Goal: Complete application form: Complete application form

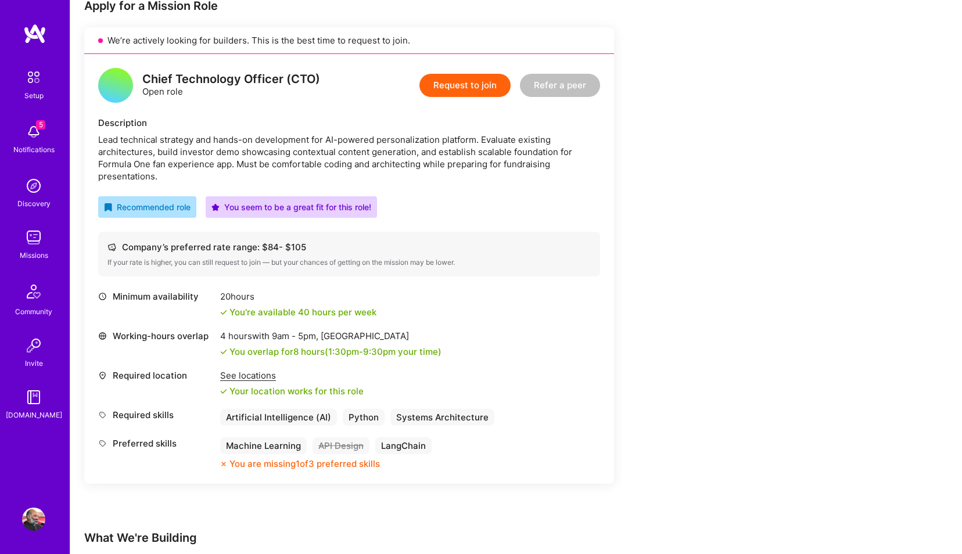
scroll to position [265, 0]
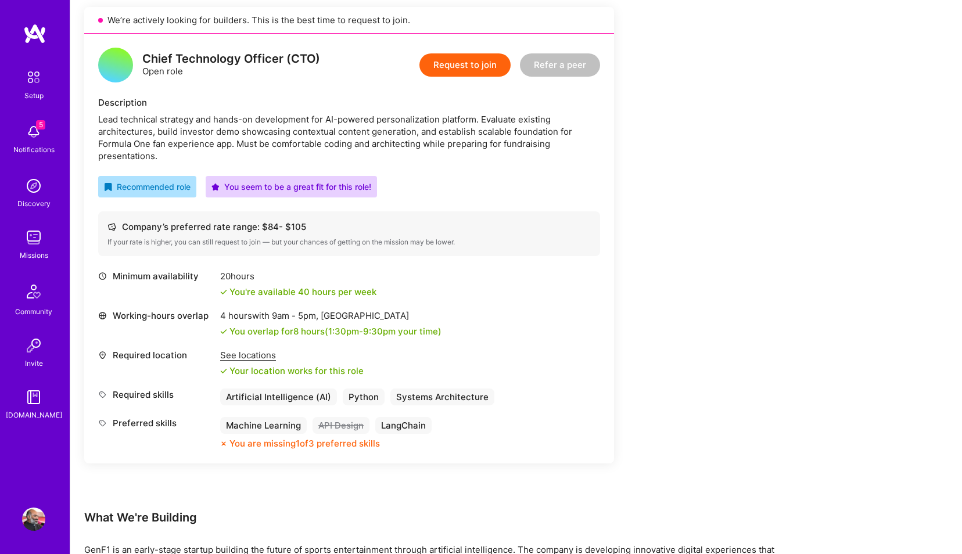
click at [478, 66] on button "Request to join" at bounding box center [464, 64] width 91 height 23
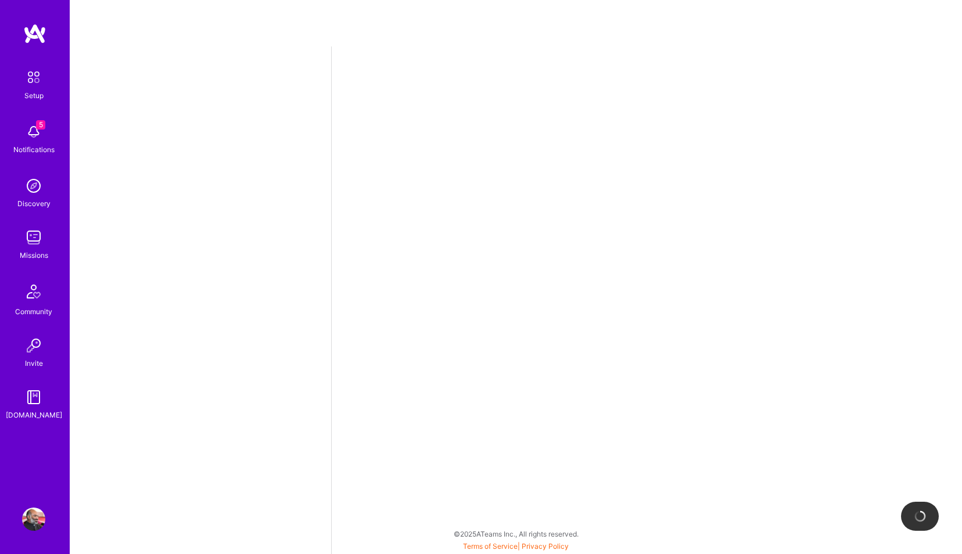
select select "IN"
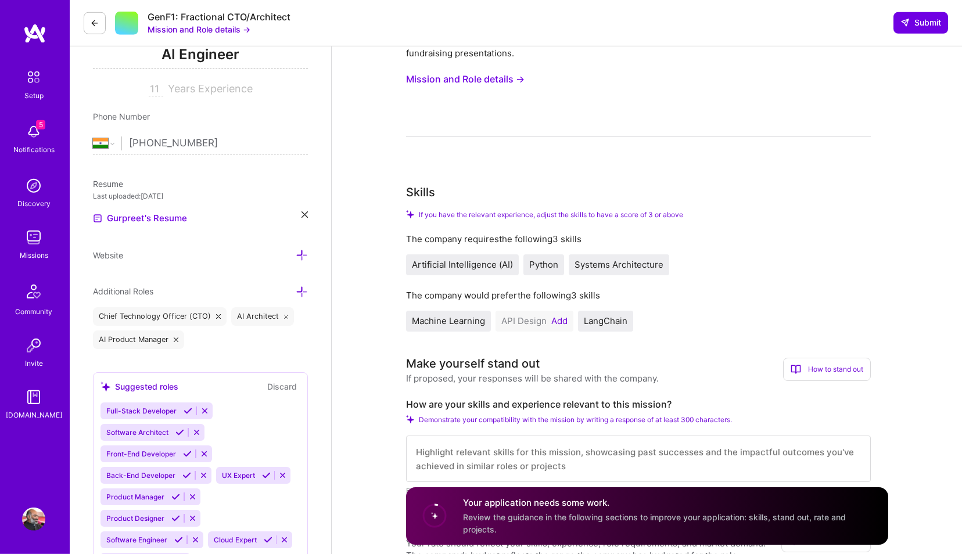
scroll to position [199, 0]
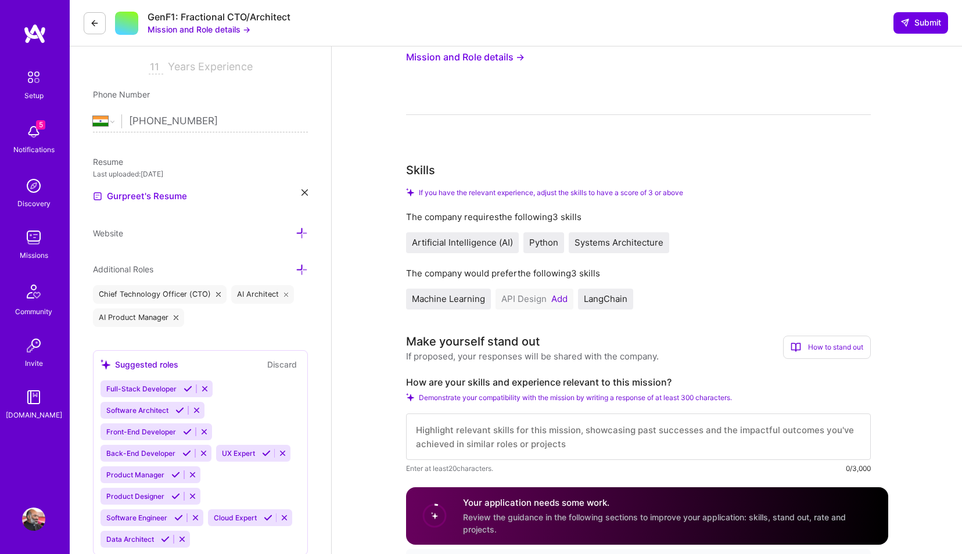
click at [560, 301] on button "Add" at bounding box center [559, 298] width 16 height 9
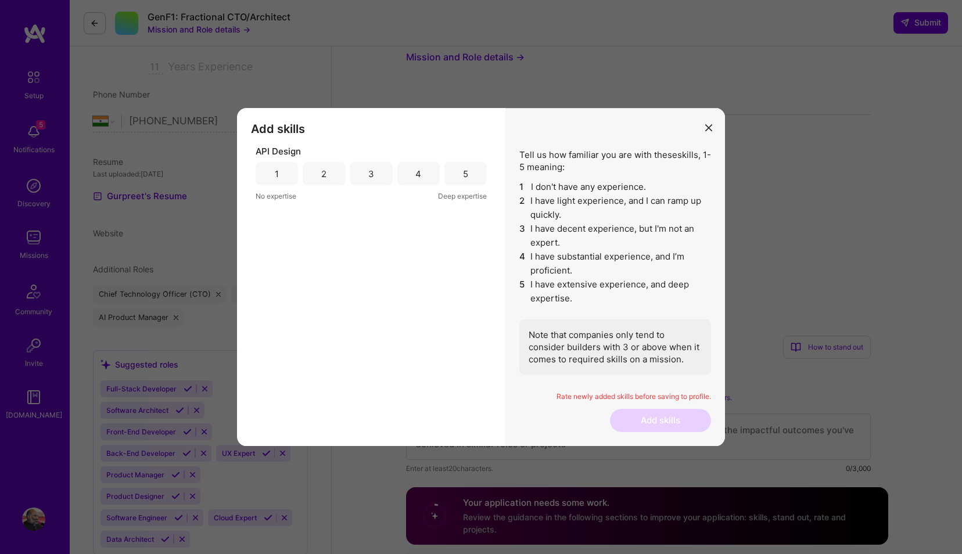
click at [429, 176] on div "4" at bounding box center [418, 173] width 42 height 23
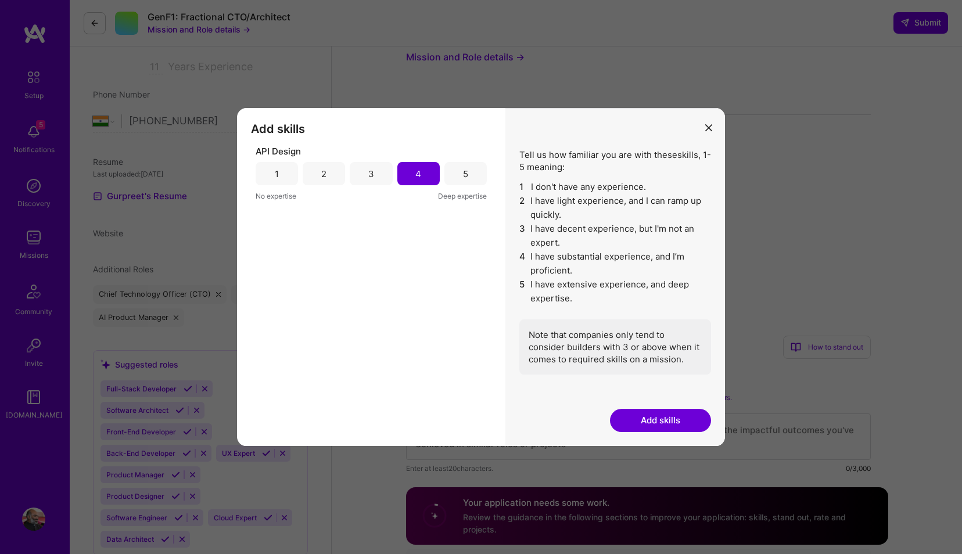
click at [647, 433] on div "Tell us how familiar you are with these skills , 1-5 meaning: 1 I don't have an…" at bounding box center [615, 277] width 220 height 338
click at [647, 424] on button "Add skills" at bounding box center [660, 420] width 101 height 23
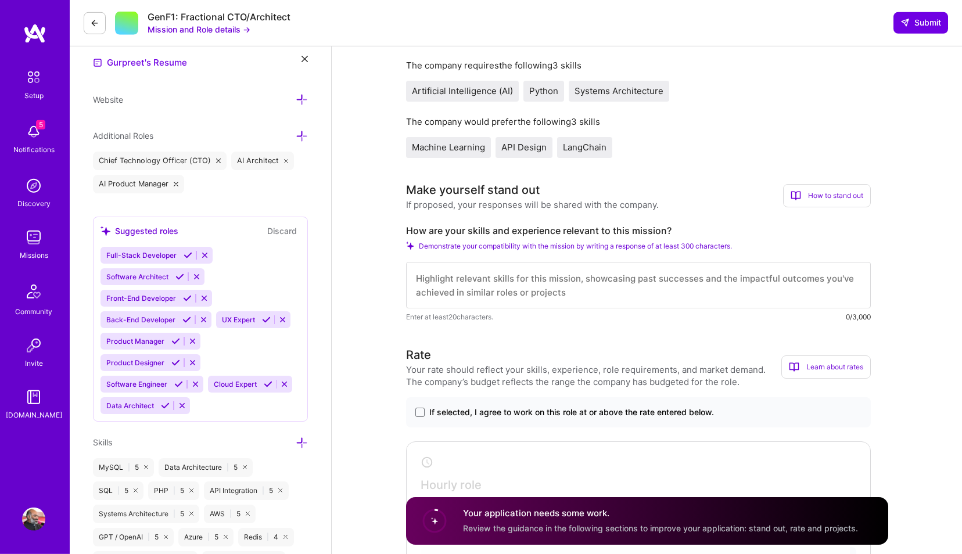
scroll to position [331, 0]
click at [442, 284] on textarea at bounding box center [638, 286] width 465 height 46
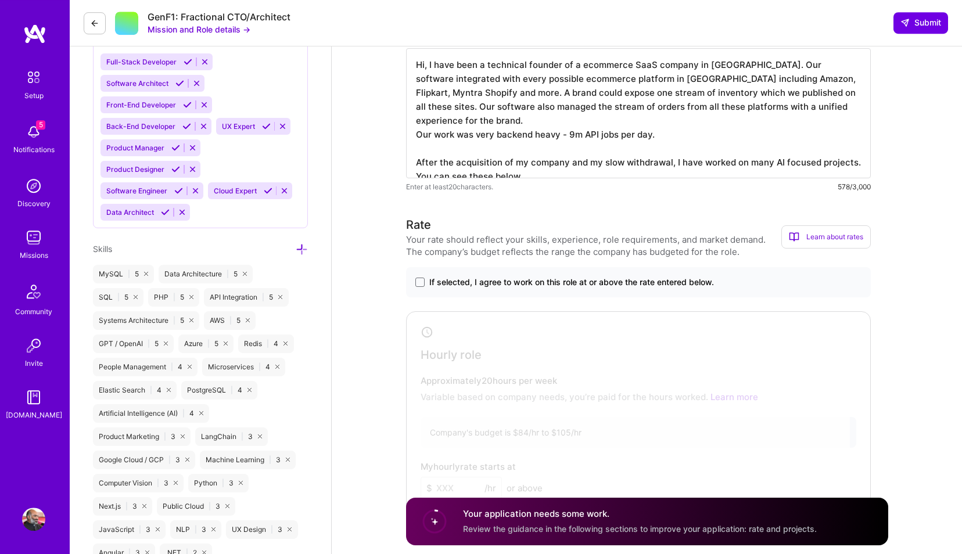
scroll to position [530, 0]
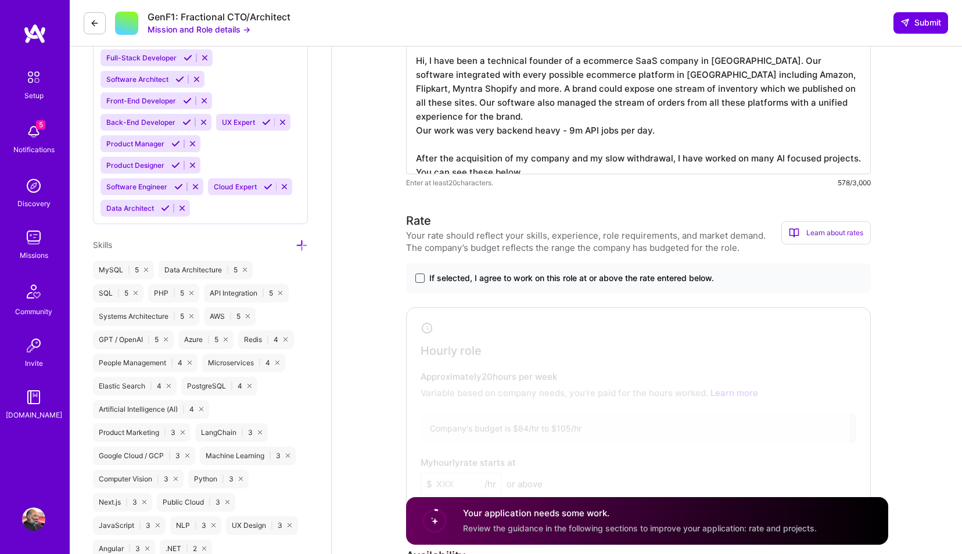
type textarea "Hi, I have been a technical founder of a ecommerce SaaS company in India. Our s…"
click at [420, 279] on span at bounding box center [419, 278] width 9 height 9
click at [0, 0] on input "If selected, I agree to work on this role at or above the rate entered below." at bounding box center [0, 0] width 0 height 0
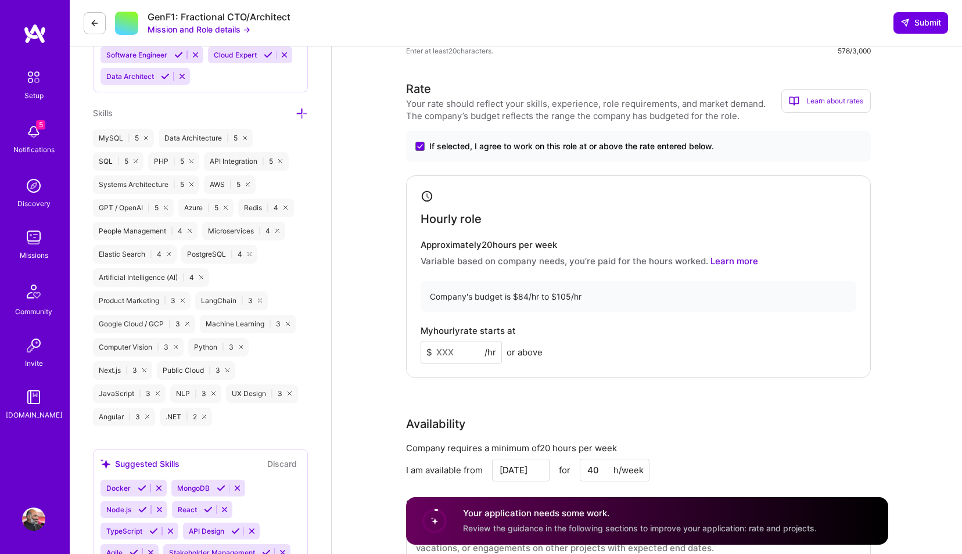
scroll to position [662, 0]
click at [464, 351] on input at bounding box center [460, 351] width 81 height 23
type input "85"
click at [661, 393] on div "Rate Your rate should reflect your skills, experience, role requirements, and m…" at bounding box center [647, 330] width 482 height 500
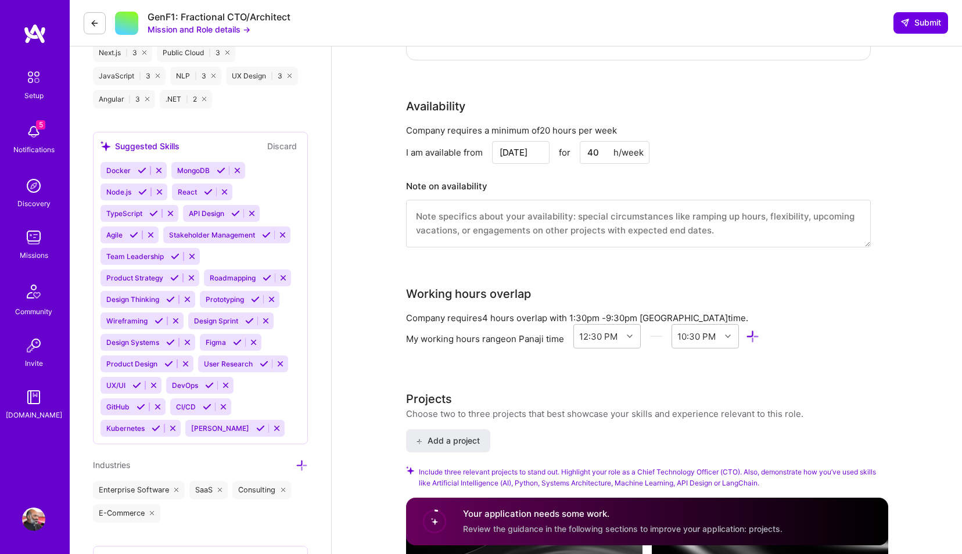
scroll to position [1059, 0]
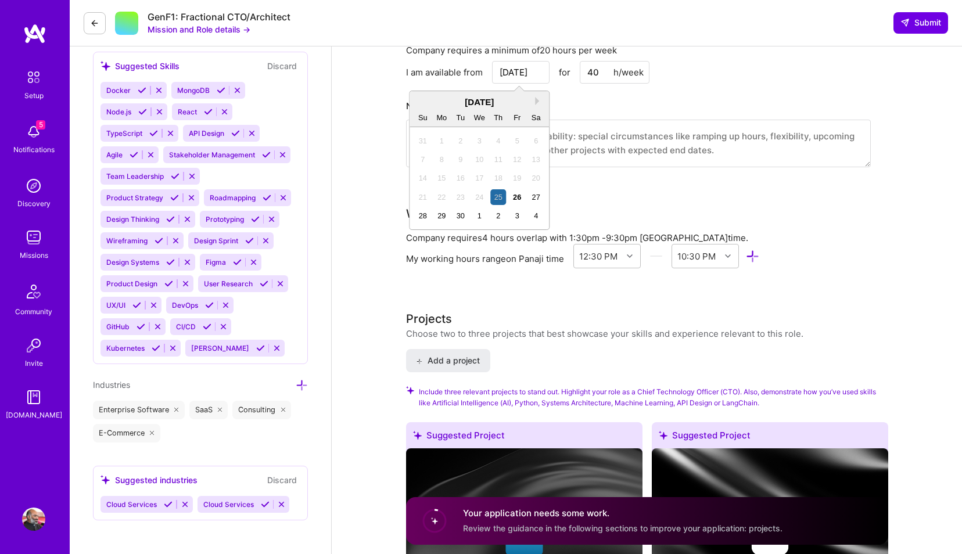
click at [522, 82] on input "Sep 25" at bounding box center [520, 72] width 57 height 23
click at [447, 217] on div "29" at bounding box center [442, 216] width 16 height 16
type input "Sep 29"
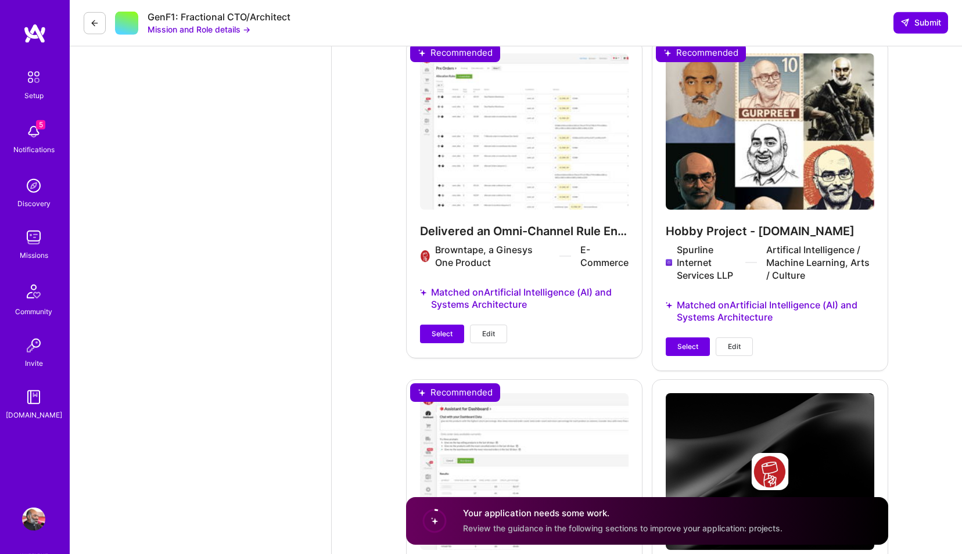
scroll to position [2648, 0]
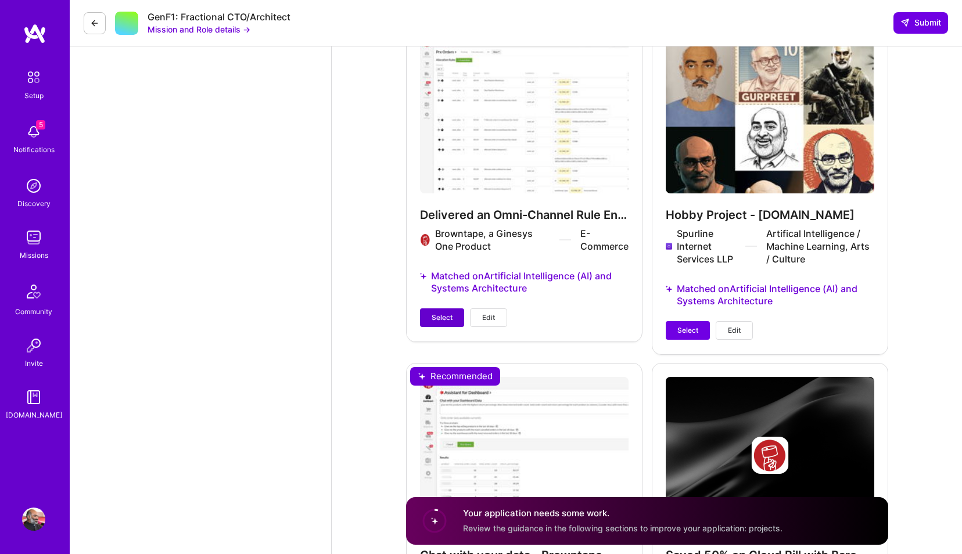
click at [436, 323] on span "Select" at bounding box center [441, 317] width 21 height 10
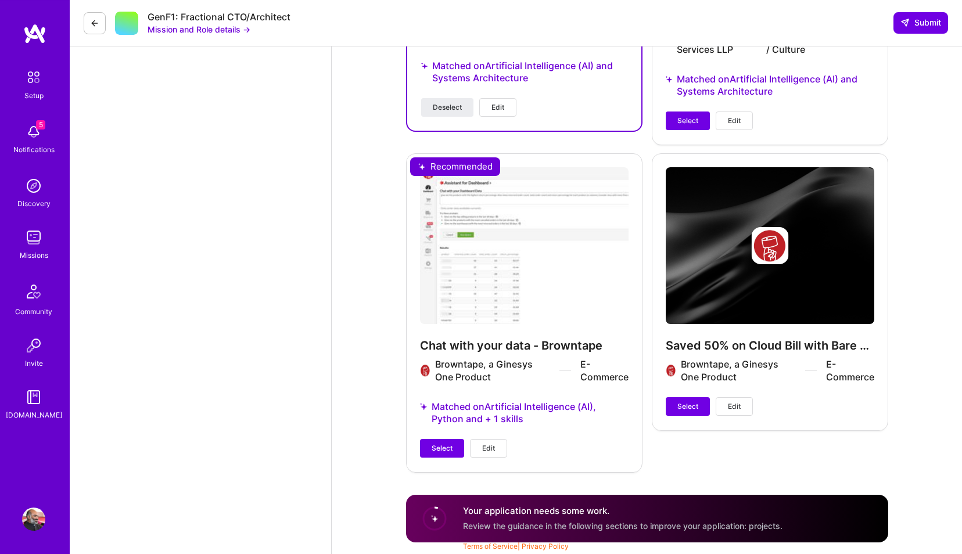
scroll to position [2849, 0]
click at [440, 452] on span "Select" at bounding box center [441, 448] width 21 height 10
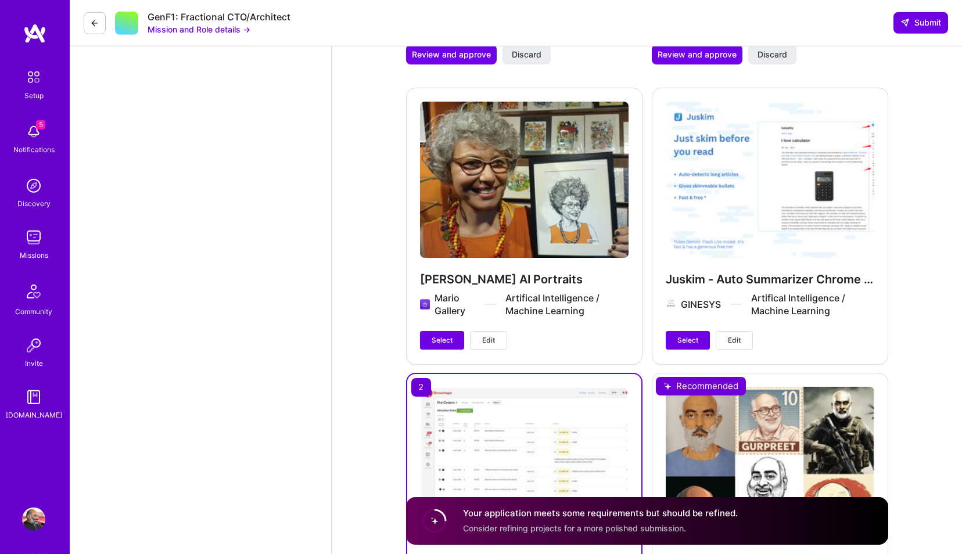
scroll to position [2253, 0]
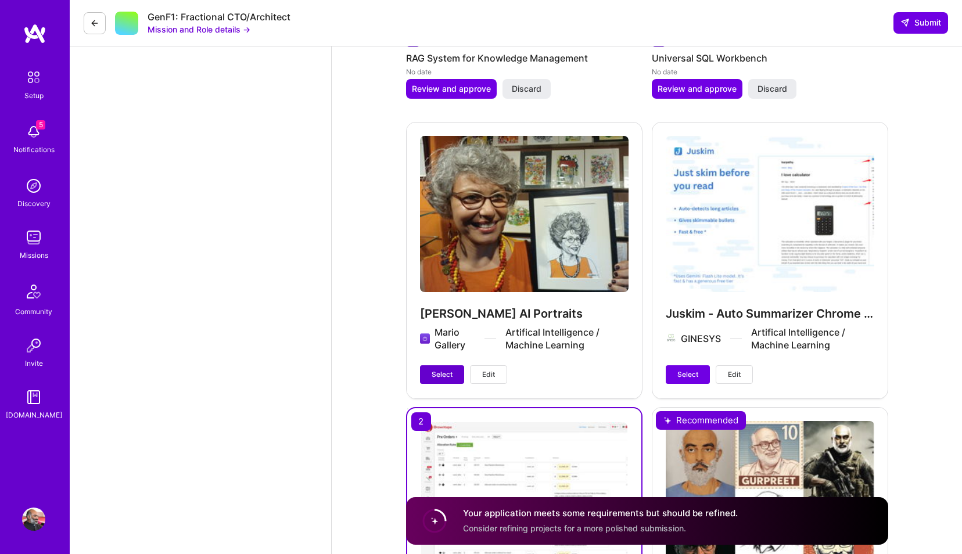
click at [431, 377] on span "Select" at bounding box center [441, 374] width 21 height 10
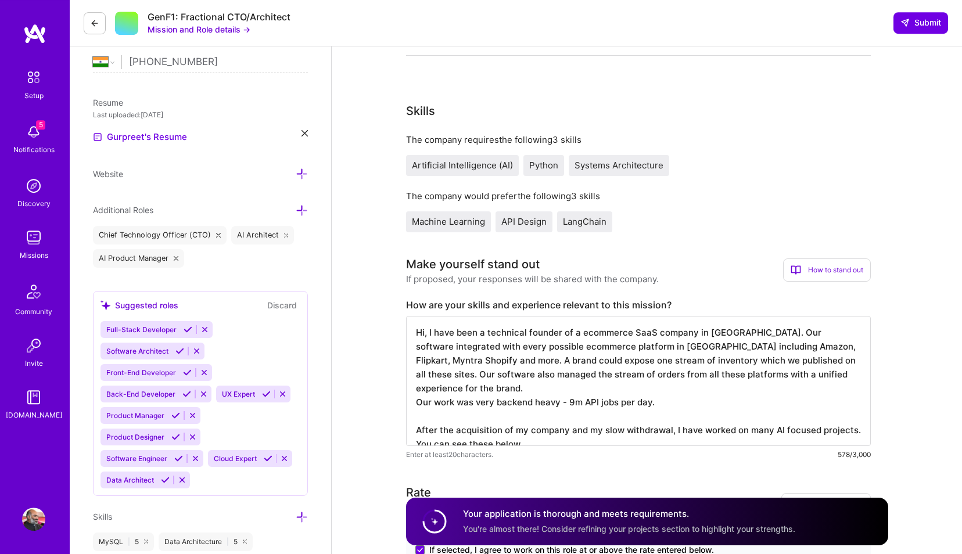
scroll to position [279, 0]
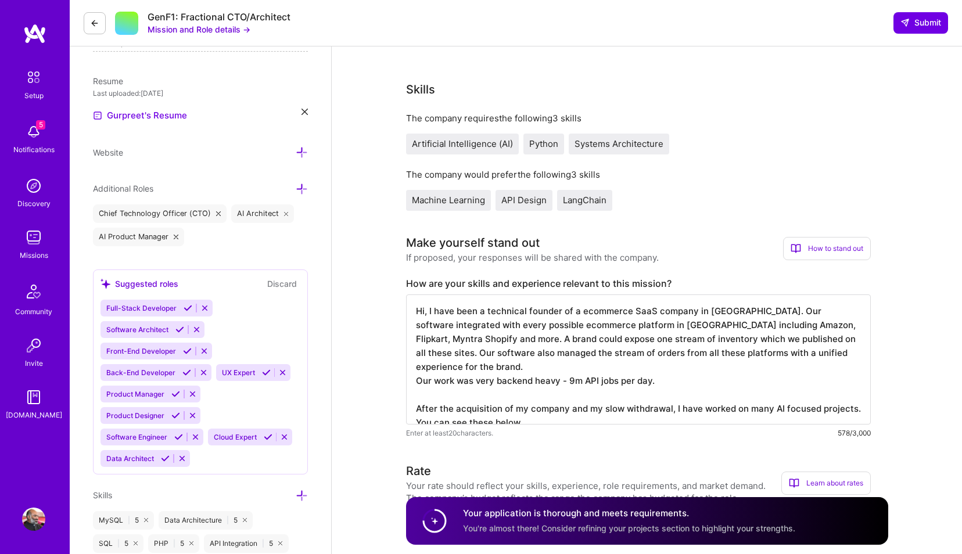
click at [179, 328] on icon at bounding box center [179, 329] width 9 height 9
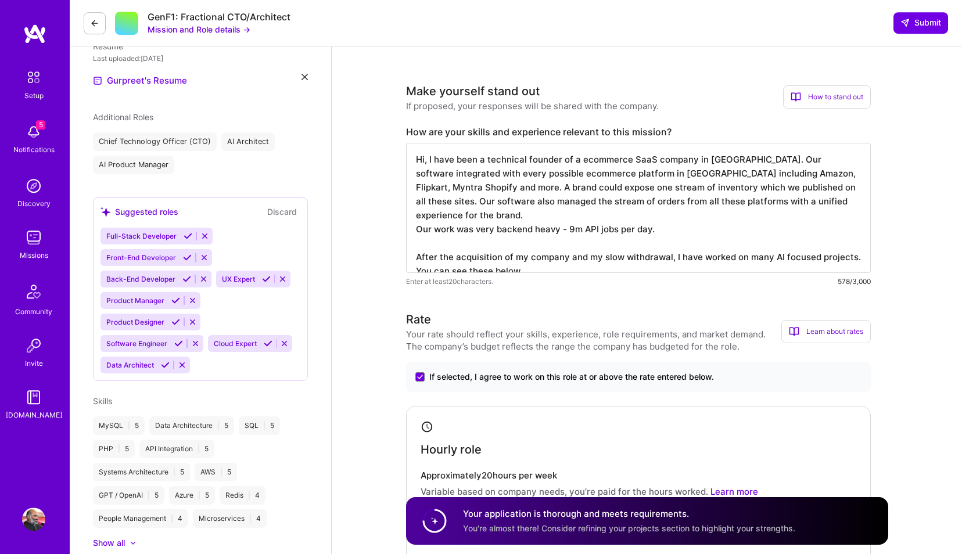
scroll to position [331, 0]
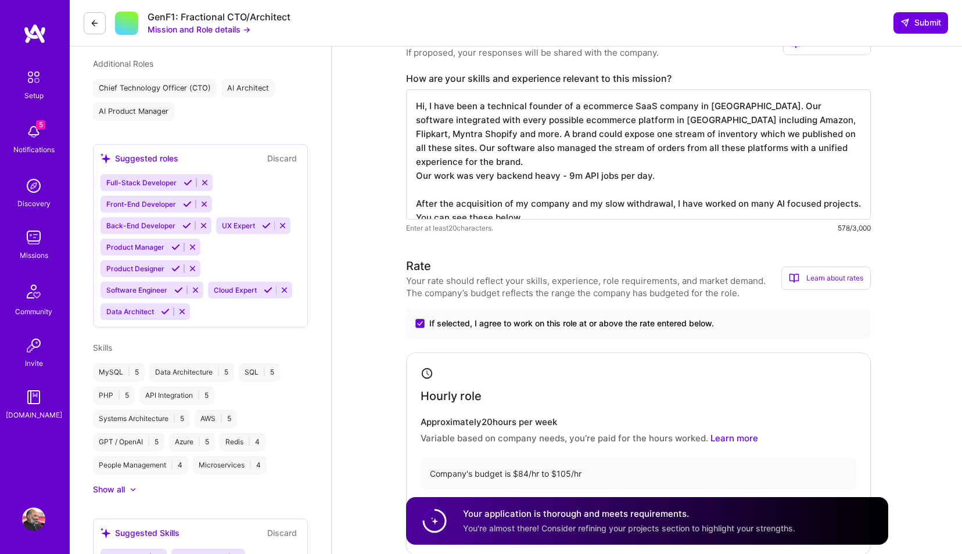
click at [162, 307] on icon at bounding box center [165, 311] width 9 height 9
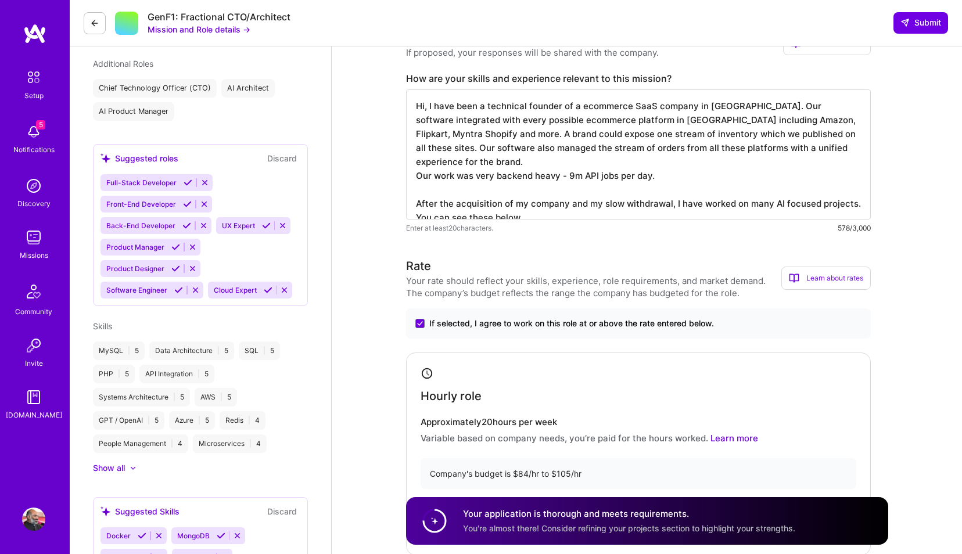
click at [264, 286] on icon at bounding box center [268, 290] width 9 height 9
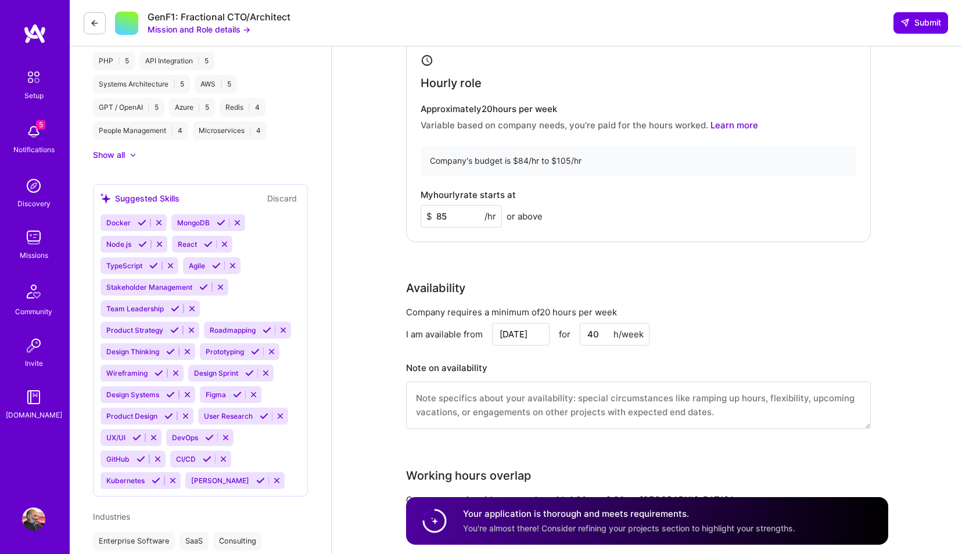
scroll to position [662, 0]
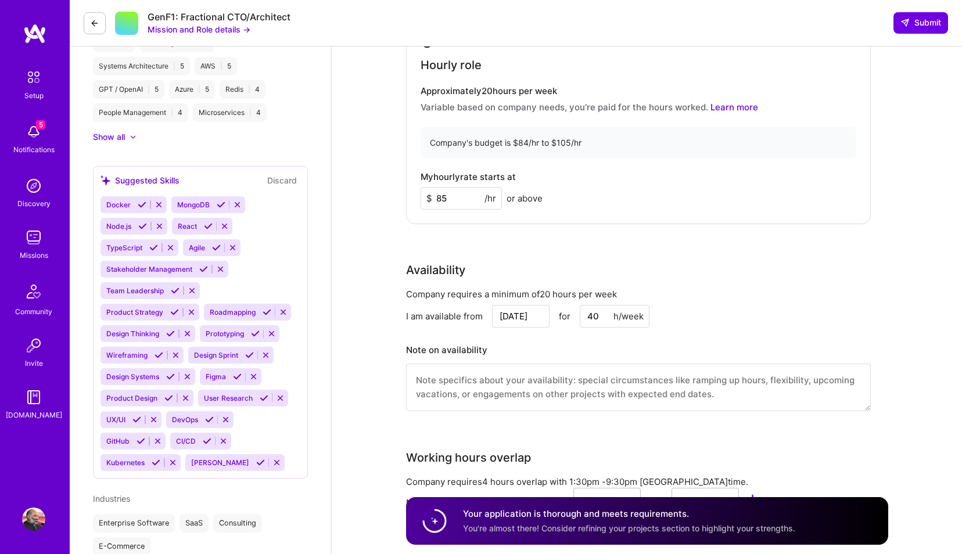
click at [173, 394] on icon at bounding box center [168, 398] width 9 height 9
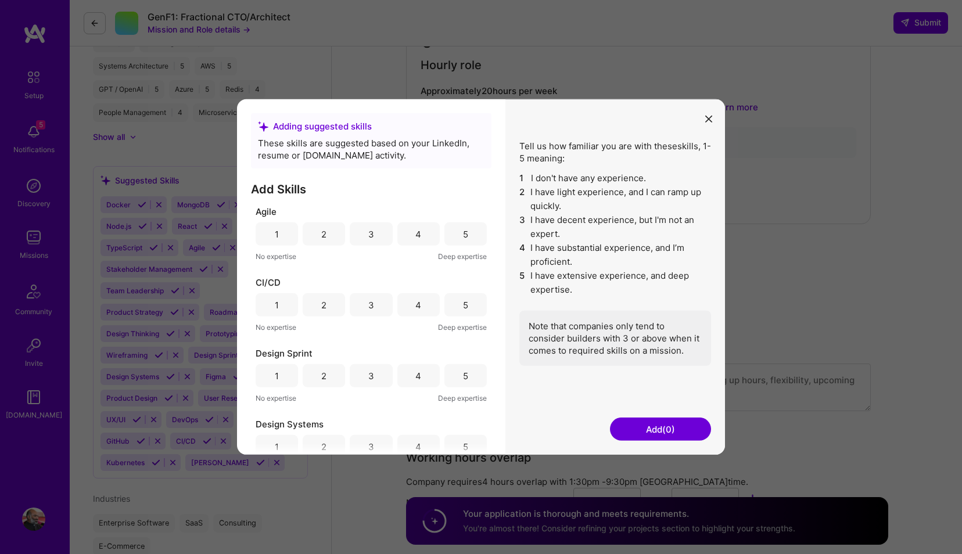
click at [708, 119] on icon "modal" at bounding box center [708, 119] width 7 height 7
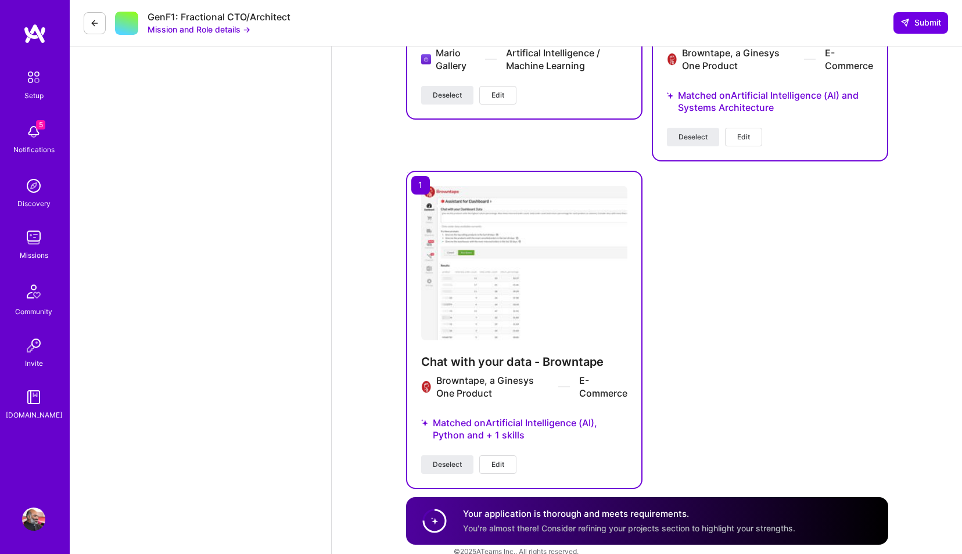
scroll to position [2377, 0]
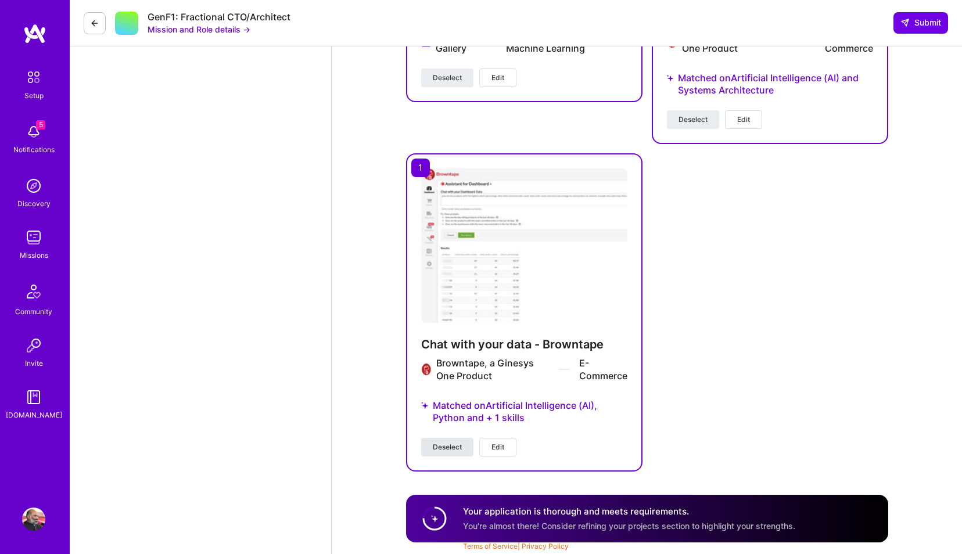
click at [444, 444] on span "Deselect" at bounding box center [447, 447] width 29 height 10
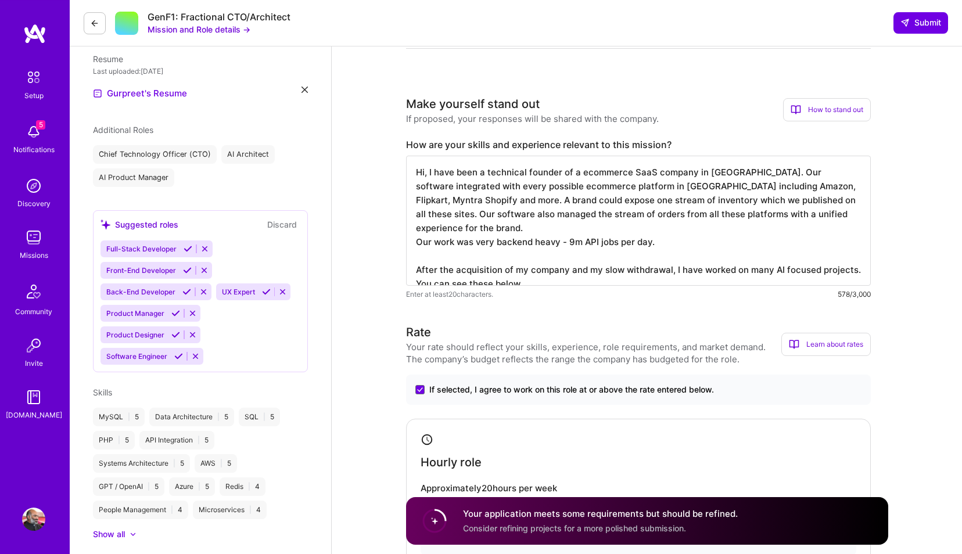
scroll to position [251, 0]
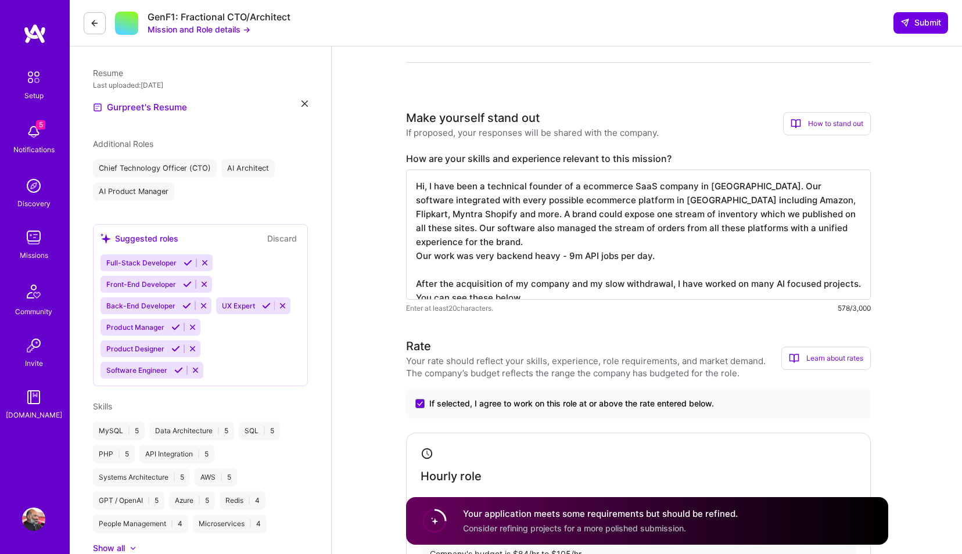
click at [545, 280] on textarea "Hi, I have been a technical founder of a ecommerce SaaS company in India. Our s…" at bounding box center [638, 235] width 465 height 130
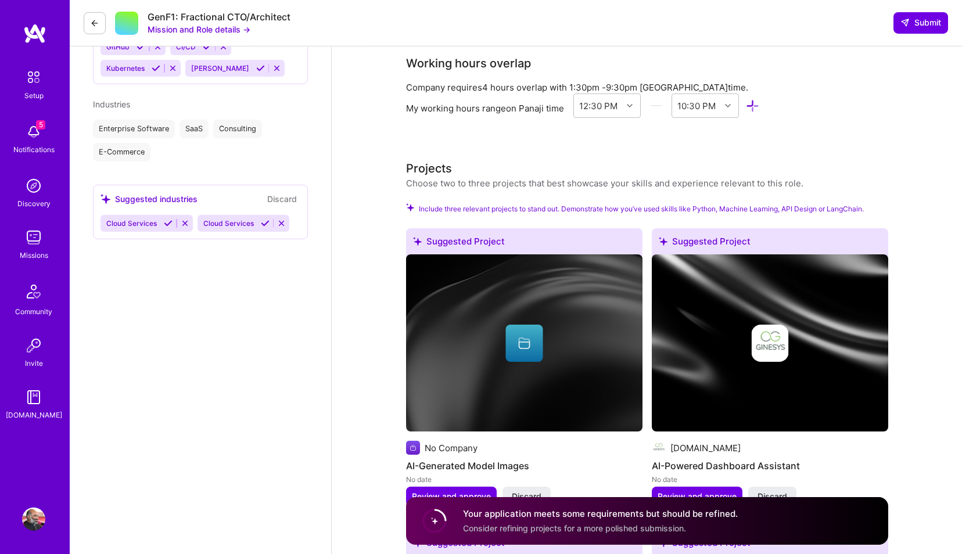
scroll to position [1045, 0]
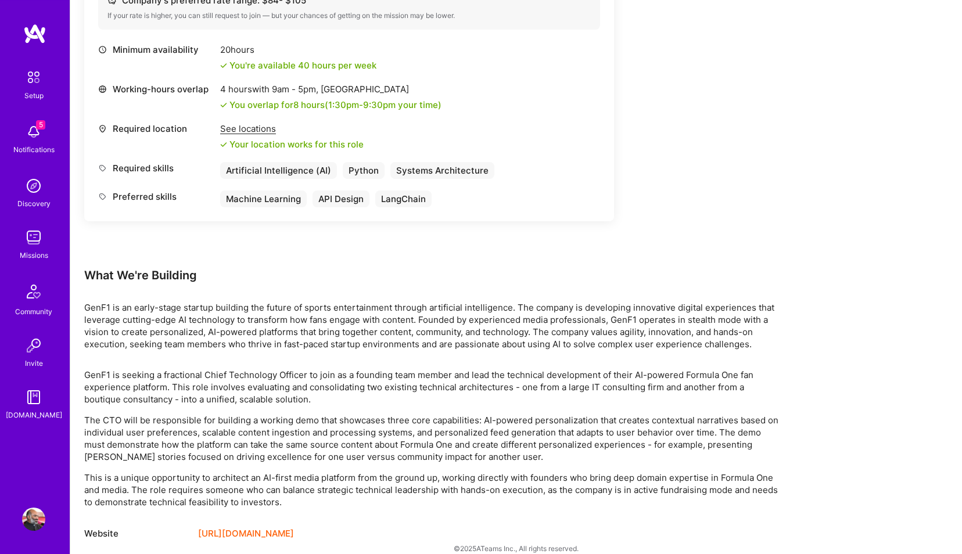
scroll to position [506, 0]
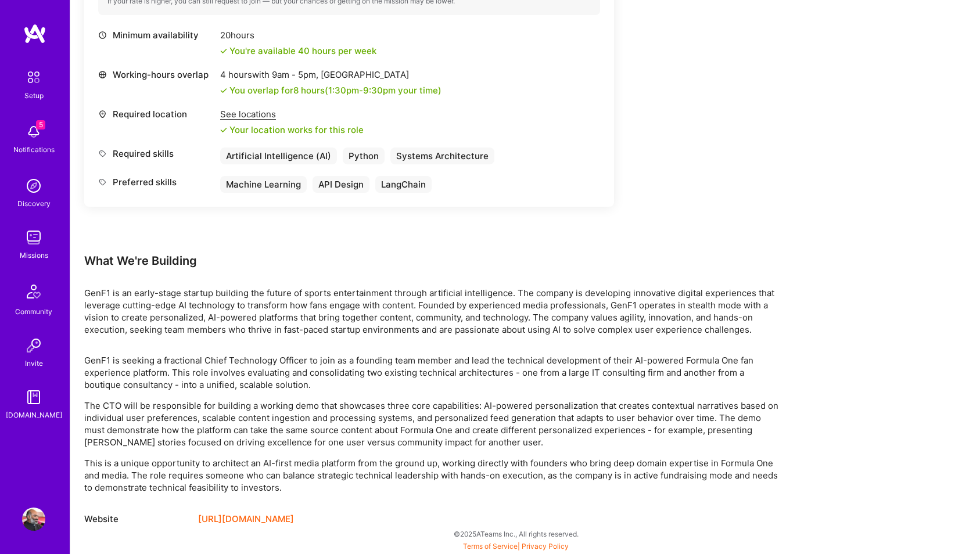
click at [240, 517] on link "[URL][DOMAIN_NAME]" at bounding box center [246, 519] width 96 height 14
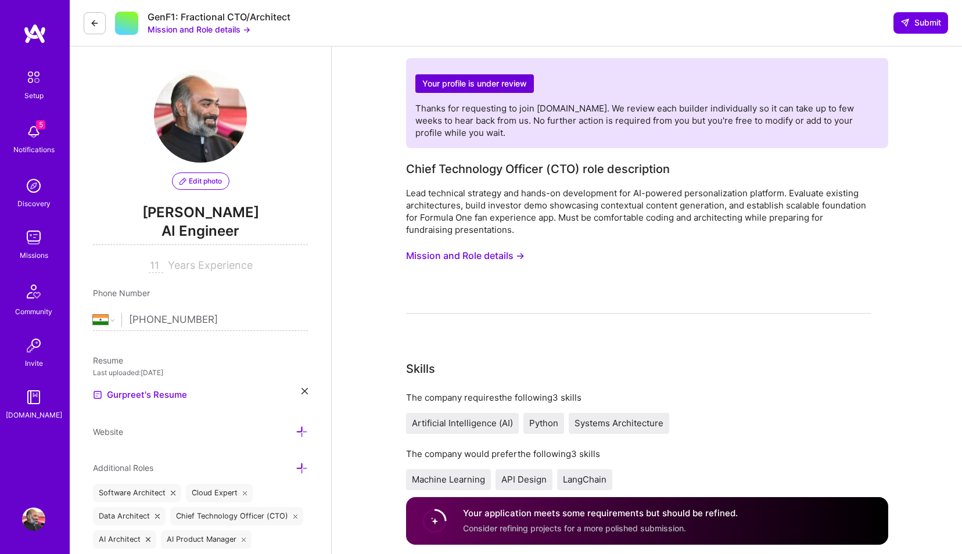
select select "IN"
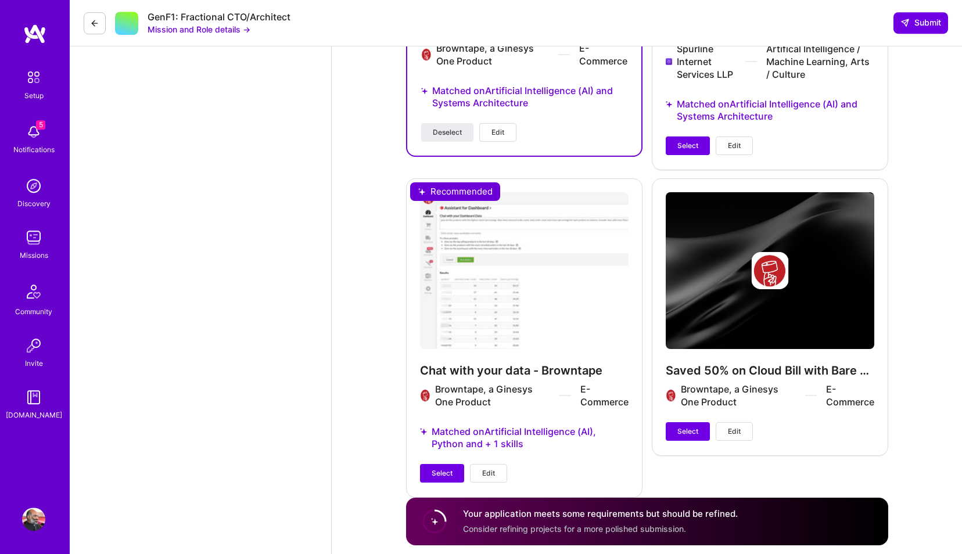
scroll to position [2850, 0]
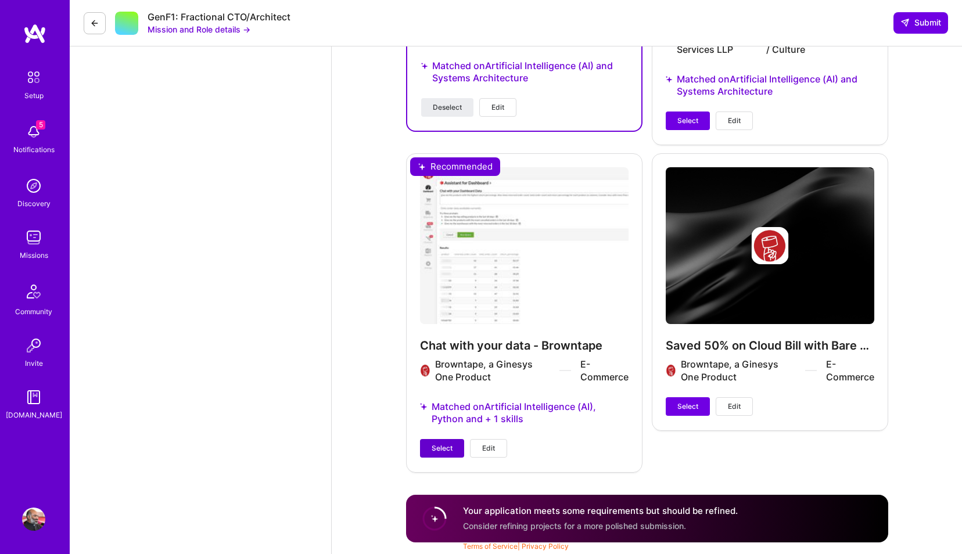
click at [452, 447] on span "Select" at bounding box center [441, 448] width 21 height 10
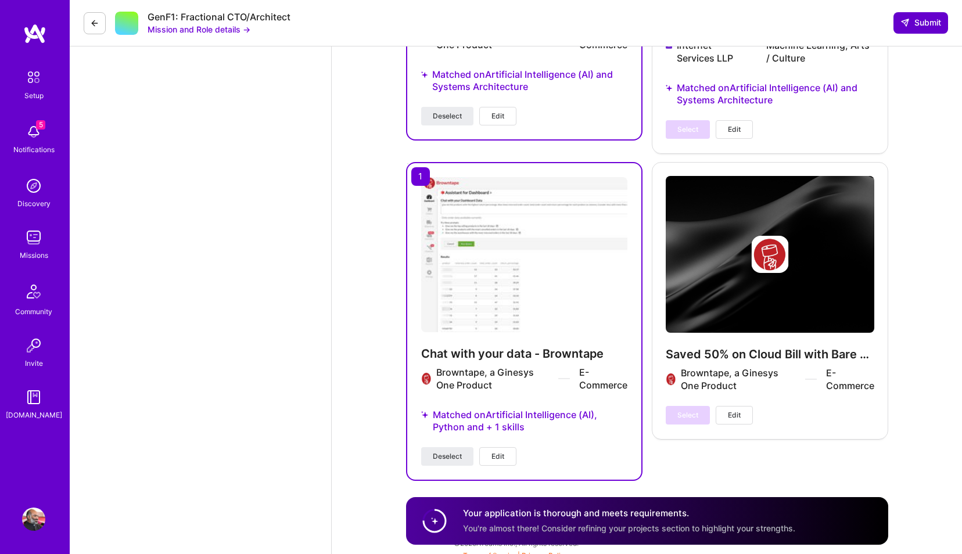
click at [931, 29] on button "Submit" at bounding box center [920, 22] width 55 height 21
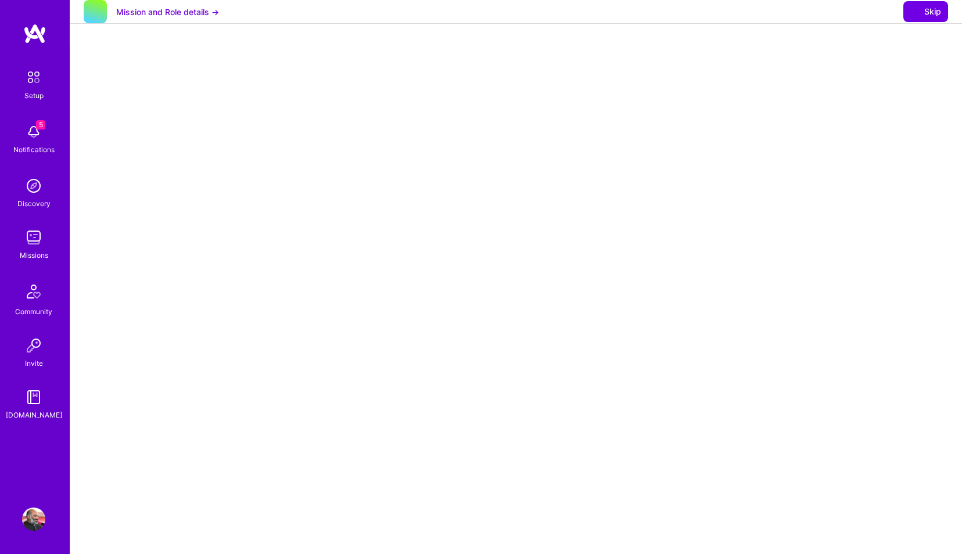
select select "IN"
